Goal: Task Accomplishment & Management: Manage account settings

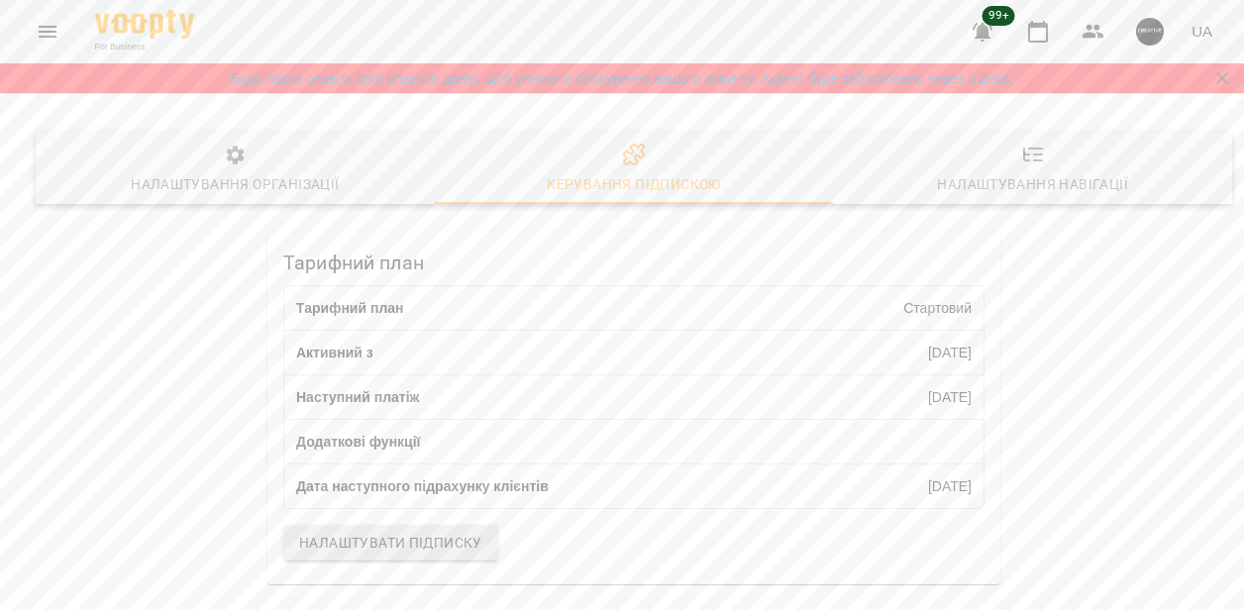
scroll to position [380, 0]
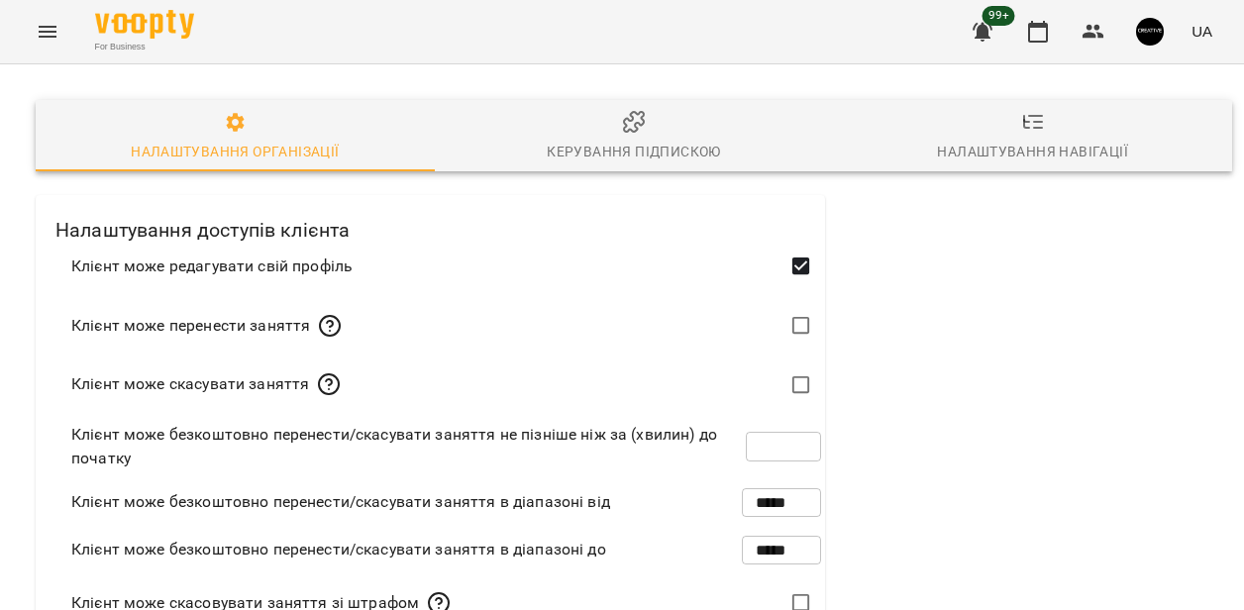
click at [629, 152] on div "Керування підпискою" at bounding box center [633, 152] width 173 height 24
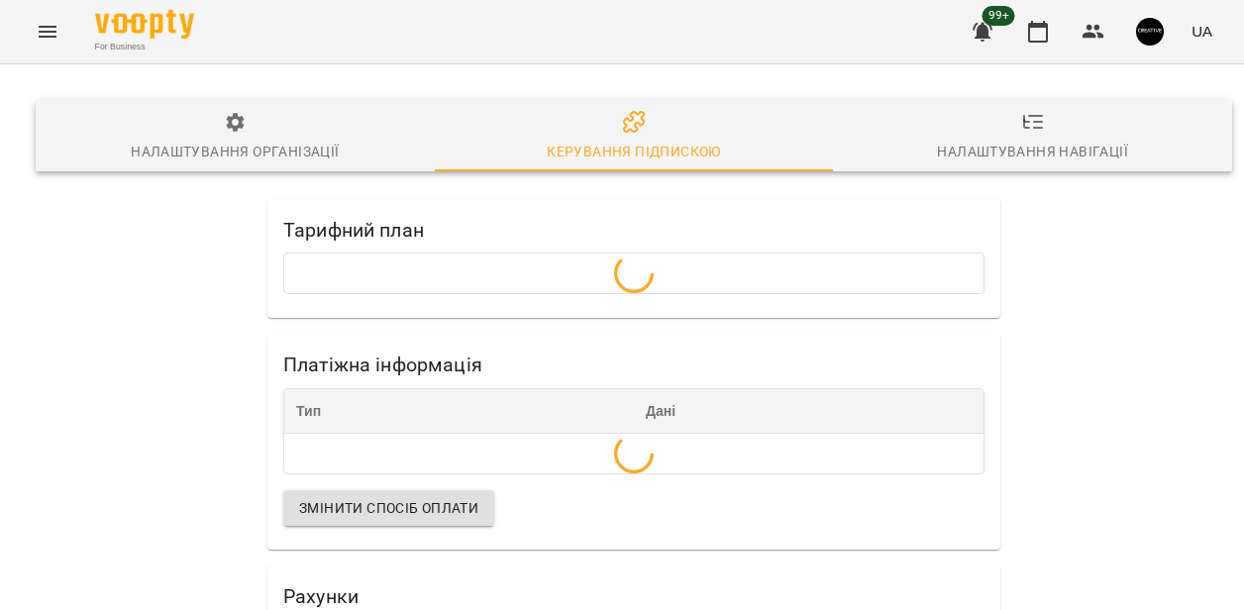
click at [1033, 133] on icon "button" at bounding box center [1033, 122] width 24 height 24
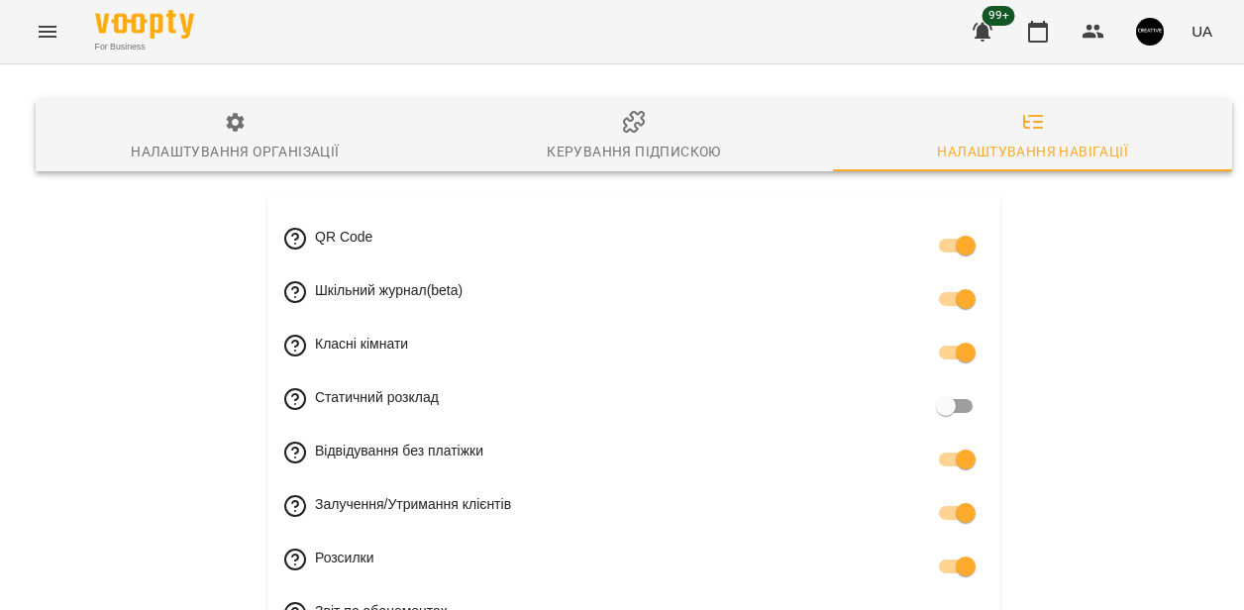
click at [635, 134] on icon "button" at bounding box center [634, 122] width 24 height 24
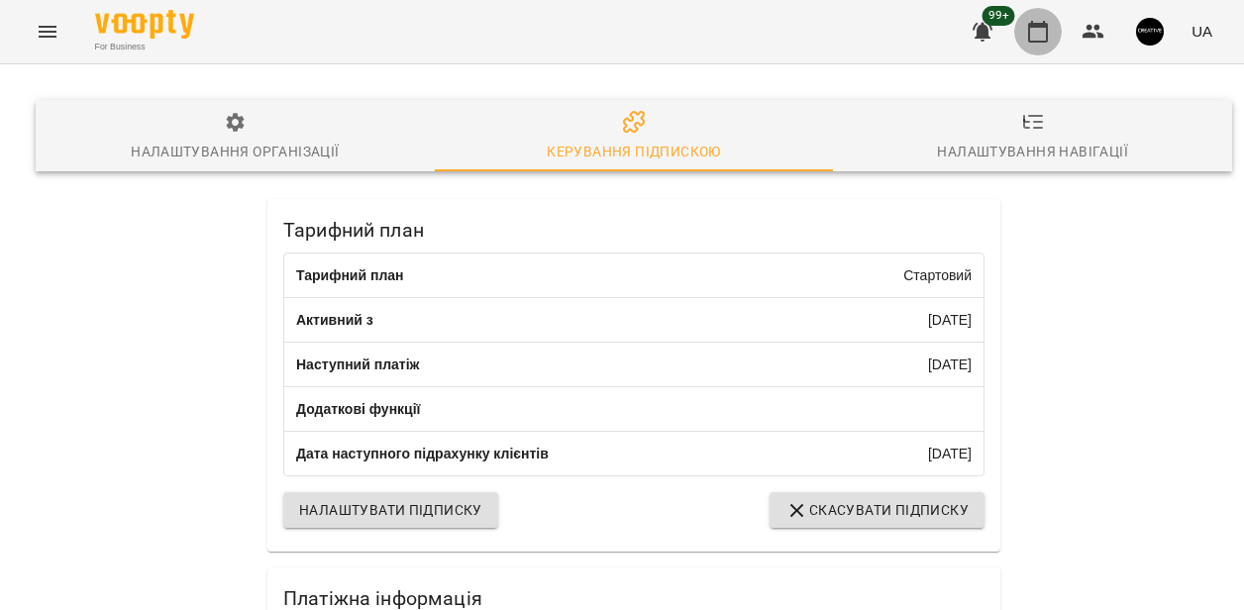
click at [1037, 39] on icon "button" at bounding box center [1038, 32] width 24 height 24
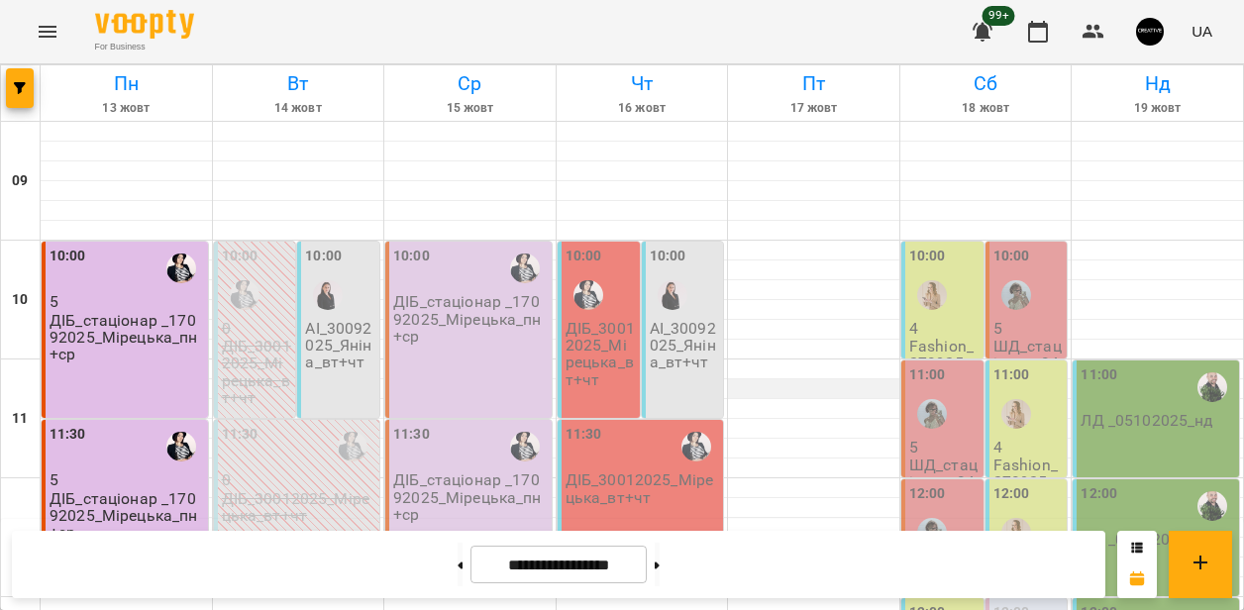
scroll to position [1070, 0]
